Goal: Information Seeking & Learning: Find specific fact

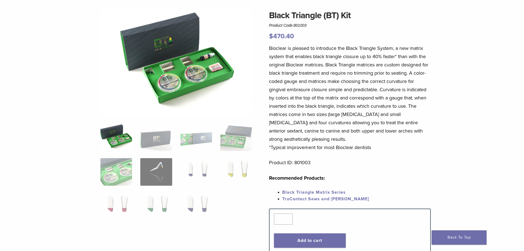
scroll to position [55, 0]
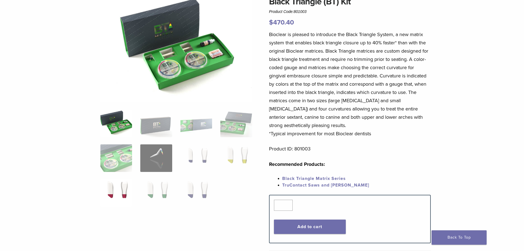
click at [115, 189] on img at bounding box center [116, 193] width 32 height 28
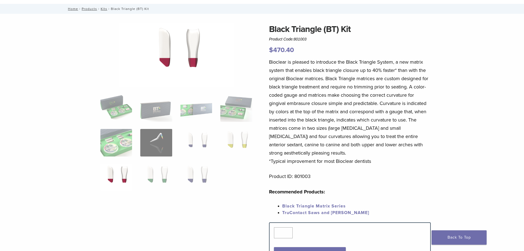
scroll to position [0, 0]
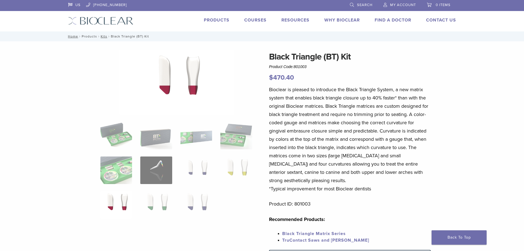
click at [91, 36] on link "Products" at bounding box center [89, 36] width 15 height 4
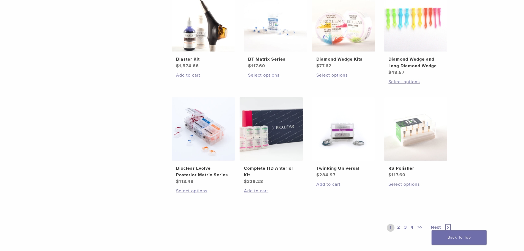
scroll to position [385, 0]
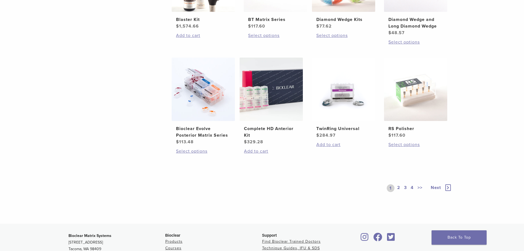
click at [398, 188] on link "2" at bounding box center [398, 188] width 5 height 8
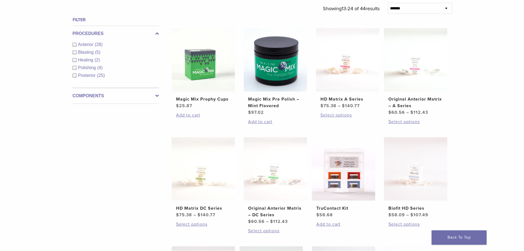
scroll to position [193, 0]
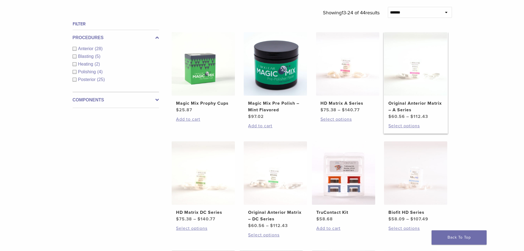
click at [412, 87] on img at bounding box center [415, 63] width 63 height 63
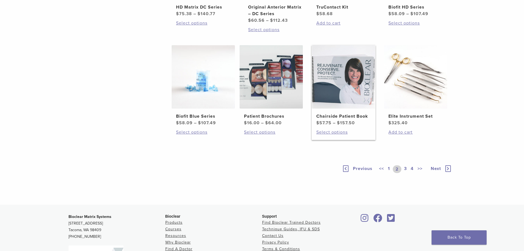
scroll to position [413, 0]
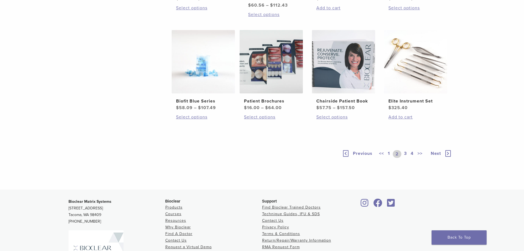
click at [408, 154] on link "3" at bounding box center [405, 154] width 5 height 8
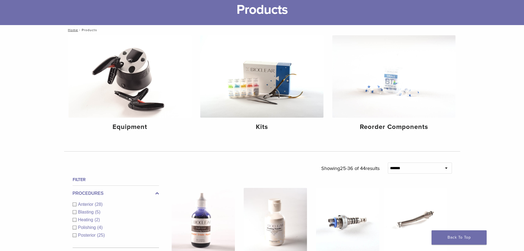
scroll to position [28, 0]
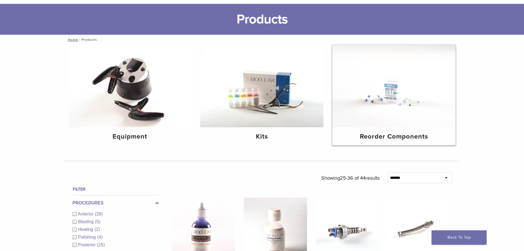
click at [388, 126] on img at bounding box center [393, 86] width 123 height 82
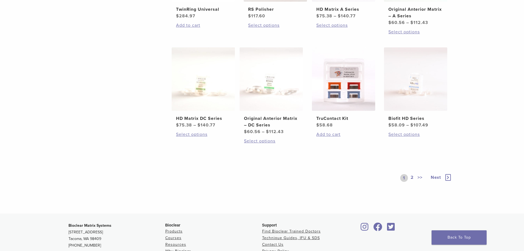
scroll to position [303, 0]
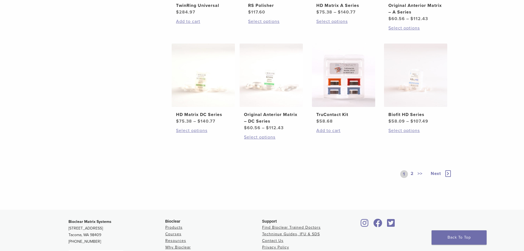
click at [413, 174] on link "2" at bounding box center [412, 174] width 5 height 8
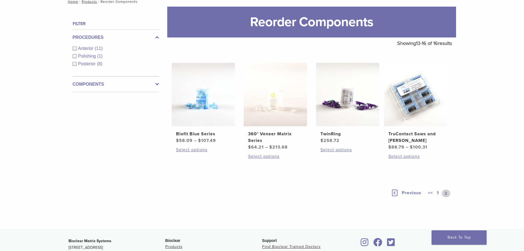
scroll to position [37, 0]
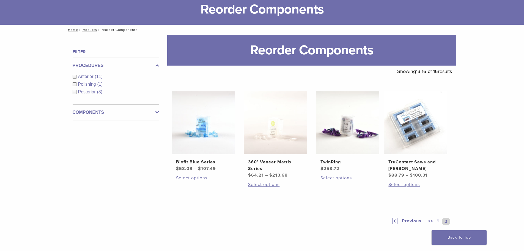
click at [415, 221] on span "Previous" at bounding box center [412, 221] width 20 height 6
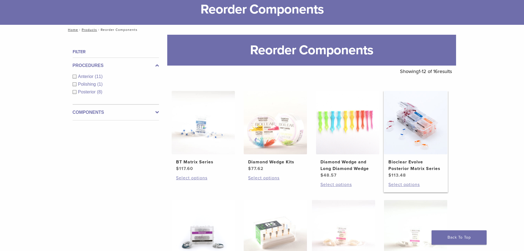
click at [411, 124] on img at bounding box center [415, 122] width 63 height 63
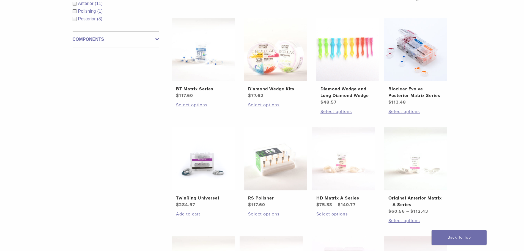
scroll to position [120, 0]
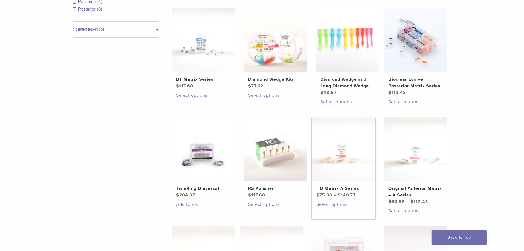
click at [357, 162] on img at bounding box center [343, 148] width 63 height 63
click at [201, 79] on h2 "BT Matrix Series" at bounding box center [203, 79] width 54 height 7
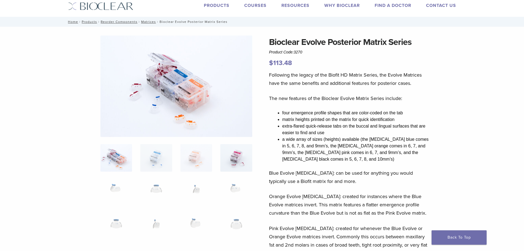
scroll to position [28, 0]
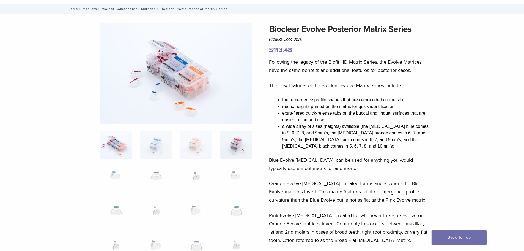
click at [234, 145] on img at bounding box center [236, 145] width 32 height 28
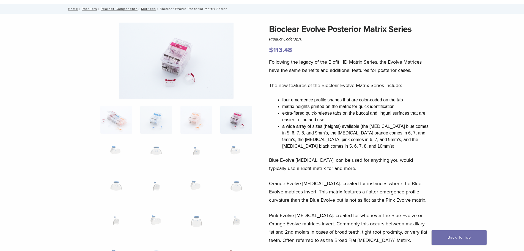
click at [172, 54] on img at bounding box center [176, 61] width 114 height 76
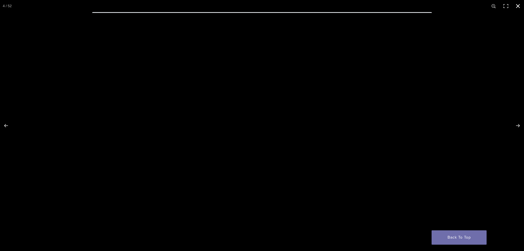
click at [518, 3] on button "Close (Esc)" at bounding box center [518, 6] width 12 height 12
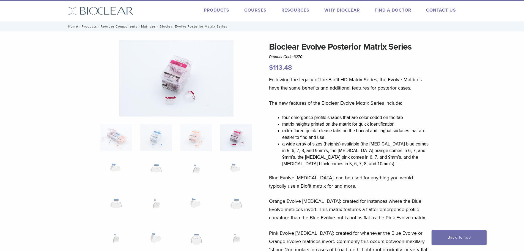
scroll to position [0, 0]
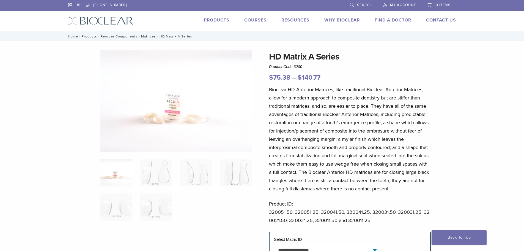
click at [175, 110] on img at bounding box center [176, 101] width 152 height 102
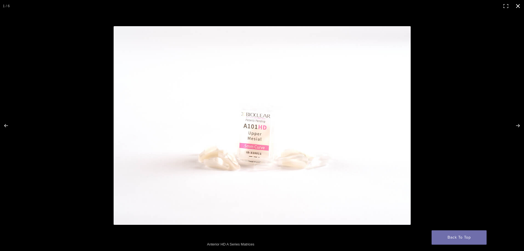
click at [516, 6] on button "Close (Esc)" at bounding box center [518, 6] width 12 height 12
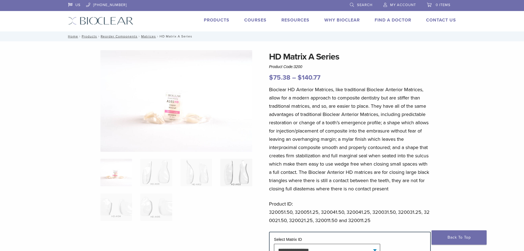
click at [226, 167] on img at bounding box center [236, 172] width 32 height 28
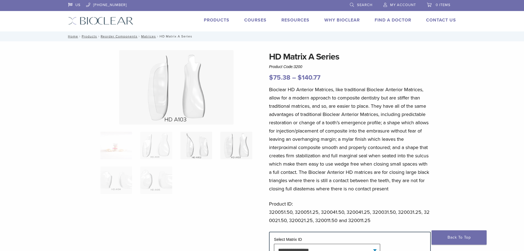
click at [203, 144] on img at bounding box center [197, 146] width 32 height 28
click at [173, 144] on ol at bounding box center [176, 166] width 160 height 69
click at [165, 145] on img at bounding box center [156, 146] width 32 height 28
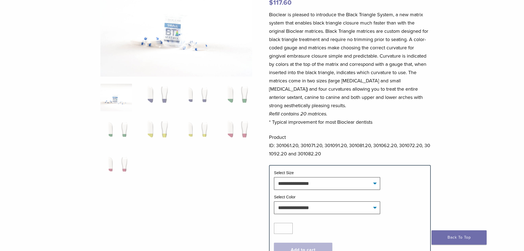
scroll to position [83, 0]
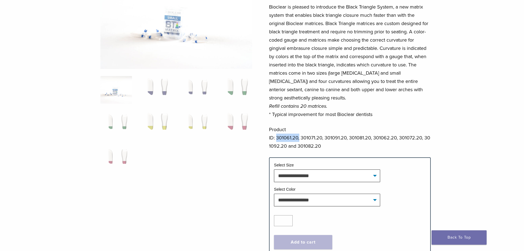
drag, startPoint x: 299, startPoint y: 137, endPoint x: 276, endPoint y: 138, distance: 23.1
click at [276, 138] on p "Product ID: 301061.20, 301071.20, 301091.20, 301081.20, 301062.20, 301072.20, 3…" at bounding box center [350, 137] width 162 height 25
copy p "301061.20,"
drag, startPoint x: 322, startPoint y: 138, endPoint x: 302, endPoint y: 140, distance: 20.4
click at [302, 140] on p "Product ID: 301061.20, 301071.20, 301091.20, 301081.20, 301062.20, 301072.20, 3…" at bounding box center [350, 137] width 162 height 25
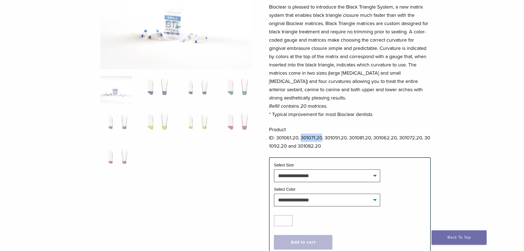
copy p "301071.20"
drag, startPoint x: 325, startPoint y: 137, endPoint x: 346, endPoint y: 137, distance: 20.9
click at [346, 137] on p "Product ID: 301061.20, 301071.20, 301091.20, 301081.20, 301062.20, 301072.20, 3…" at bounding box center [350, 137] width 162 height 25
copy p "301091.20"
drag, startPoint x: 349, startPoint y: 135, endPoint x: 371, endPoint y: 135, distance: 21.2
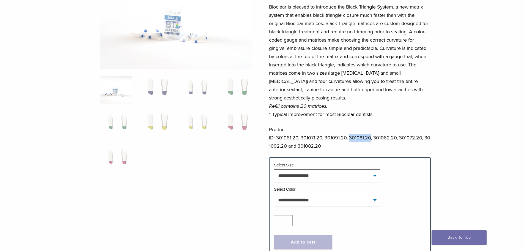
click at [371, 135] on p "Product ID: 301061.20, 301071.20, 301091.20, 301081.20, 301062.20, 301072.20, 3…" at bounding box center [350, 137] width 162 height 25
copy p "301081.20"
drag, startPoint x: 397, startPoint y: 139, endPoint x: 374, endPoint y: 140, distance: 22.9
click at [374, 140] on p "Product ID: 301061.20, 301071.20, 301091.20, 301081.20, 301062.20, 301072.20, 3…" at bounding box center [350, 137] width 162 height 25
copy p "301062.20"
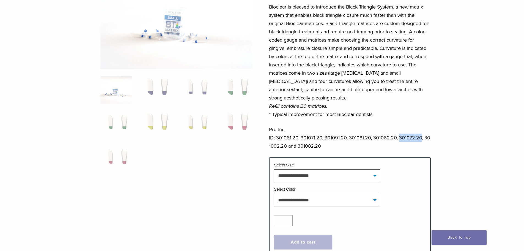
drag, startPoint x: 399, startPoint y: 138, endPoint x: 422, endPoint y: 137, distance: 23.2
click at [422, 137] on p "Product ID: 301061.20, 301071.20, 301091.20, 301081.20, 301062.20, 301072.20, 3…" at bounding box center [350, 137] width 162 height 25
copy p "301072.20"
drag, startPoint x: 425, startPoint y: 138, endPoint x: 286, endPoint y: 144, distance: 138.8
click at [286, 144] on p "Product ID: 301061.20, 301071.20, 301091.20, 301081.20, 301062.20, 301072.20, 3…" at bounding box center [350, 137] width 162 height 25
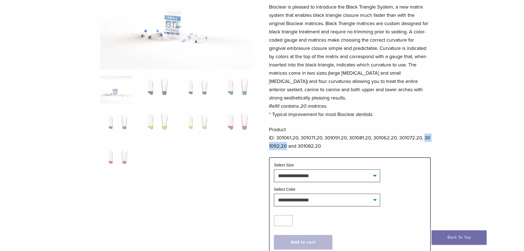
copy p "301092.20"
drag, startPoint x: 320, startPoint y: 146, endPoint x: 299, endPoint y: 148, distance: 21.8
click at [299, 148] on p "Product ID: 301061.20, 301071.20, 301091.20, 301081.20, 301062.20, 301072.20, 3…" at bounding box center [350, 137] width 162 height 25
copy p "301082.20"
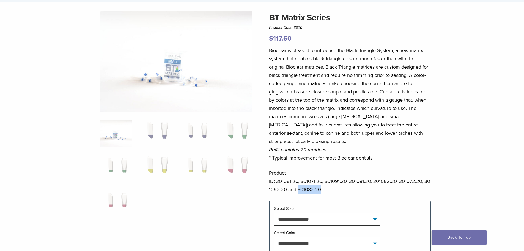
scroll to position [0, 0]
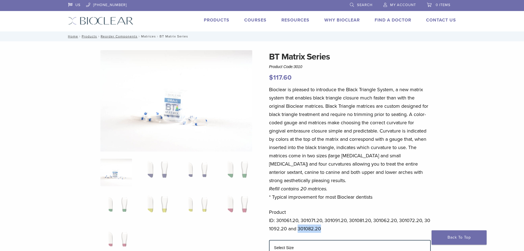
click at [145, 36] on link "Matrices" at bounding box center [148, 36] width 15 height 4
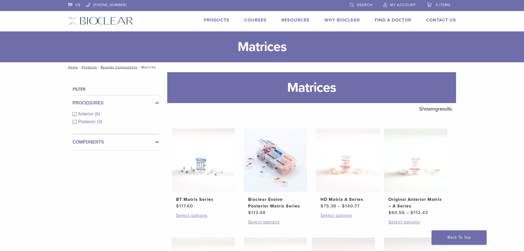
click at [360, 3] on span "Search" at bounding box center [364, 5] width 15 height 4
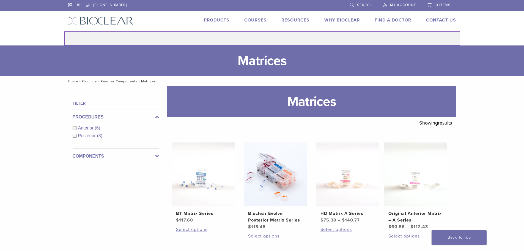
click at [278, 42] on input "Search for:" at bounding box center [262, 38] width 396 height 14
type input "**********"
click at [64, 31] on button "Search" at bounding box center [64, 31] width 0 height 0
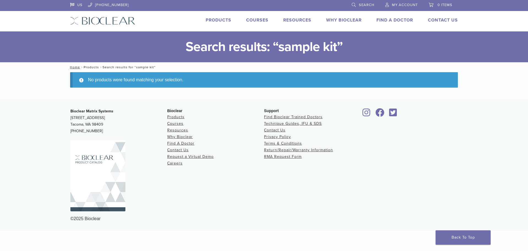
click at [91, 66] on link "Products" at bounding box center [91, 67] width 15 height 4
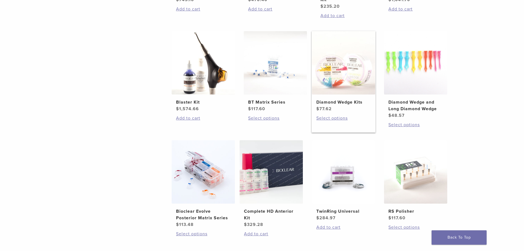
scroll to position [413, 0]
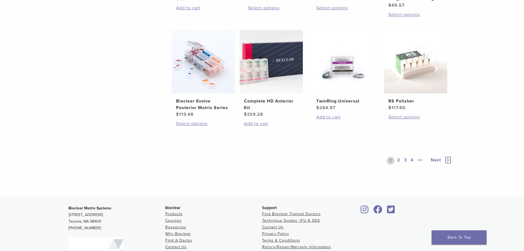
click at [398, 160] on link "2" at bounding box center [398, 161] width 5 height 8
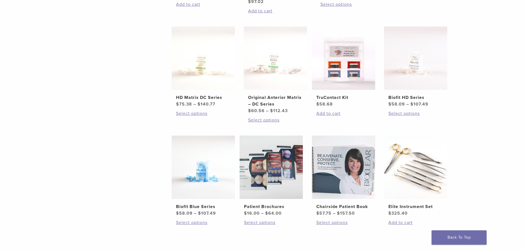
scroll to position [303, 0]
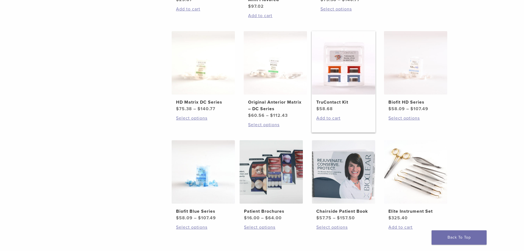
click at [372, 67] on img at bounding box center [343, 62] width 63 height 63
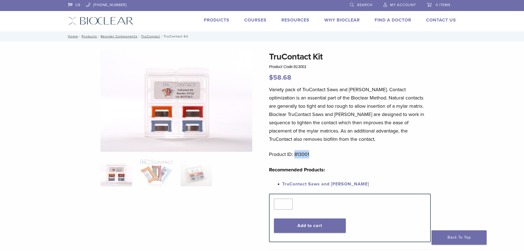
drag, startPoint x: 312, startPoint y: 155, endPoint x: 295, endPoint y: 154, distance: 16.8
click at [295, 154] on p "Product ID: 813001" at bounding box center [350, 154] width 162 height 8
copy p "813001"
click at [357, 2] on link "Search" at bounding box center [361, 4] width 23 height 8
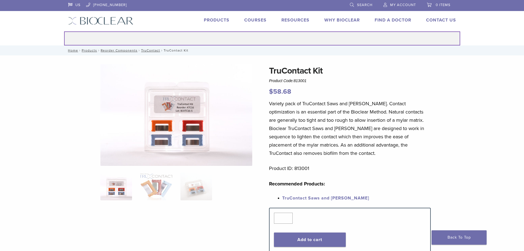
click at [252, 42] on input "Search for:" at bounding box center [262, 38] width 396 height 14
type input "*********"
click at [64, 31] on button "Search" at bounding box center [64, 31] width 0 height 0
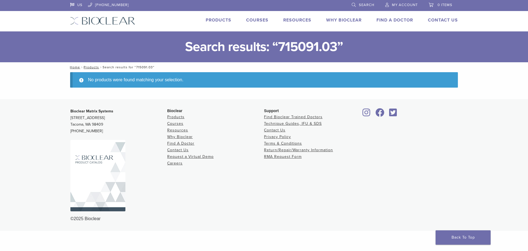
click at [367, 6] on span "Search" at bounding box center [366, 5] width 15 height 4
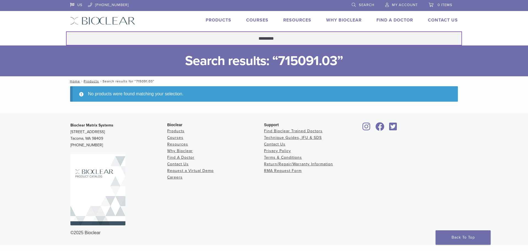
click at [271, 41] on input "*********" at bounding box center [264, 38] width 396 height 14
drag, startPoint x: 279, startPoint y: 38, endPoint x: 157, endPoint y: 21, distance: 123.4
click at [157, 21] on header "US 1.855.712.5327 Search My Account 0 items Cart No products in the cart. Back …" at bounding box center [264, 22] width 528 height 45
type input "**********"
click at [66, 31] on button "Search" at bounding box center [66, 31] width 0 height 0
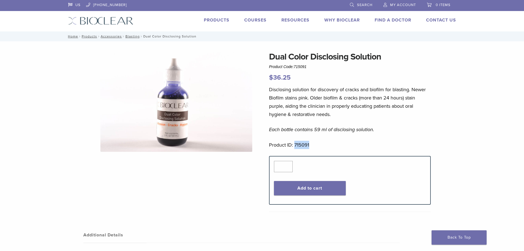
drag, startPoint x: 310, startPoint y: 145, endPoint x: 296, endPoint y: 146, distance: 14.6
click at [296, 146] on p "Product ID: 715091" at bounding box center [350, 145] width 162 height 8
copy p "715091"
